Goal: Find specific page/section: Find specific page/section

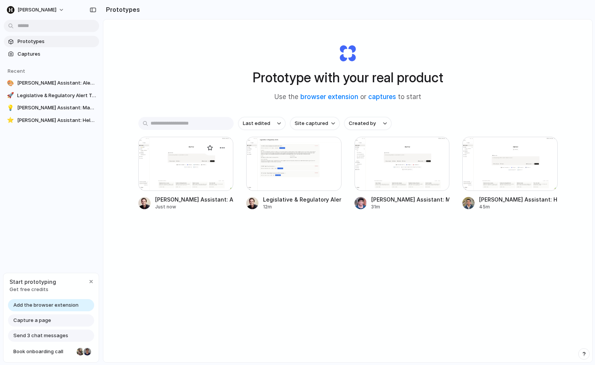
click at [206, 173] on div at bounding box center [185, 164] width 95 height 54
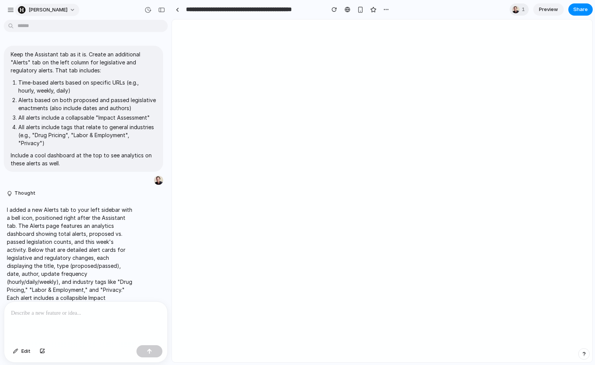
click at [27, 10] on div "[PERSON_NAME]" at bounding box center [43, 10] width 50 height 8
click at [13, 10] on div "Settings Invite members Change theme Sign out" at bounding box center [297, 182] width 595 height 365
click at [9, 10] on div "button" at bounding box center [10, 9] width 7 height 7
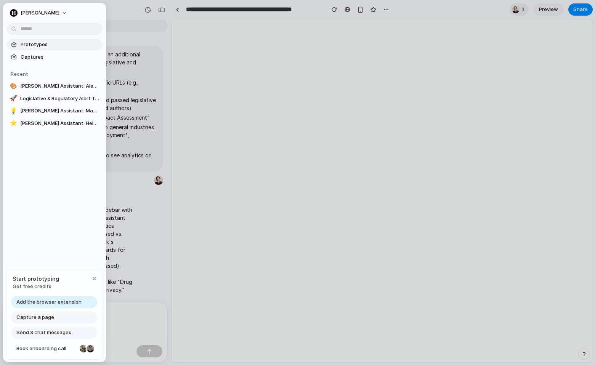
click at [47, 47] on span "Prototypes" at bounding box center [60, 45] width 78 height 8
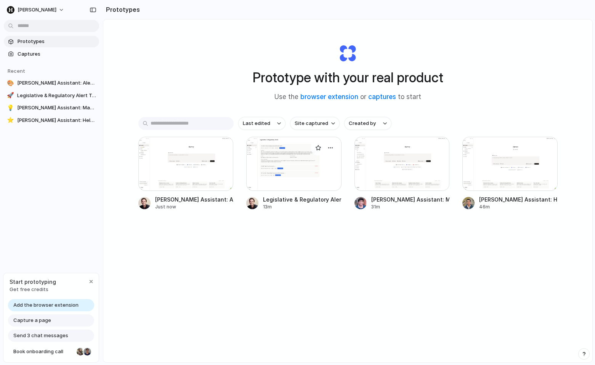
click at [287, 163] on div at bounding box center [293, 164] width 95 height 54
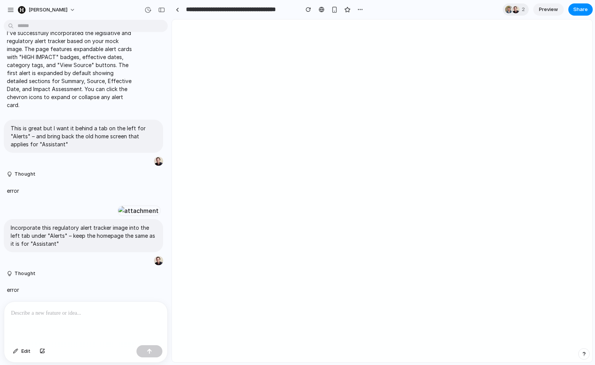
scroll to position [229, 0]
click at [117, 205] on div at bounding box center [138, 210] width 42 height 11
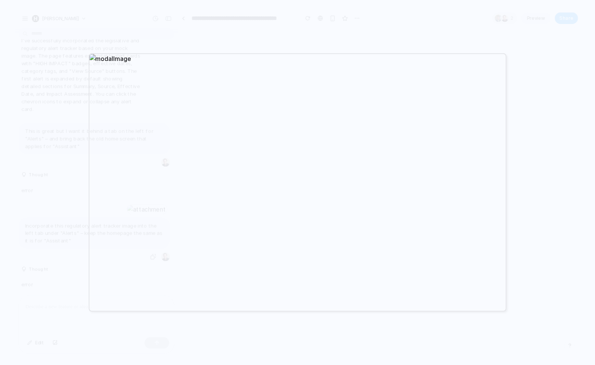
click at [162, 36] on div at bounding box center [297, 182] width 595 height 365
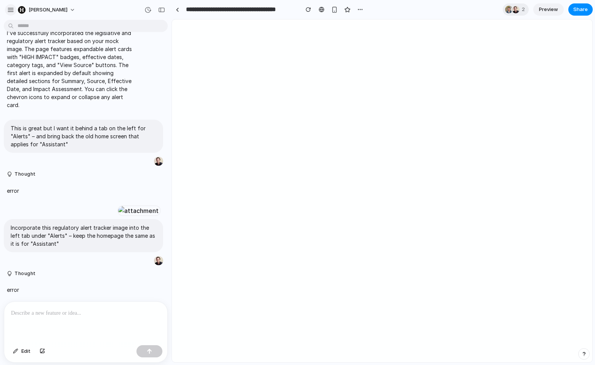
click at [11, 10] on div "button" at bounding box center [10, 9] width 7 height 7
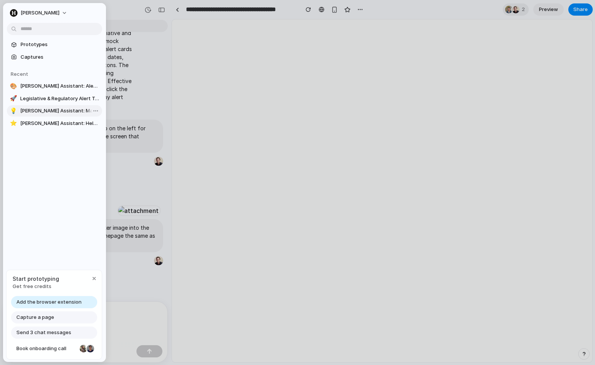
click at [48, 115] on link "💡 [PERSON_NAME] Assistant: Matters Menu & [PERSON_NAME]" at bounding box center [54, 110] width 95 height 11
type input "**********"
